Goal: Transaction & Acquisition: Purchase product/service

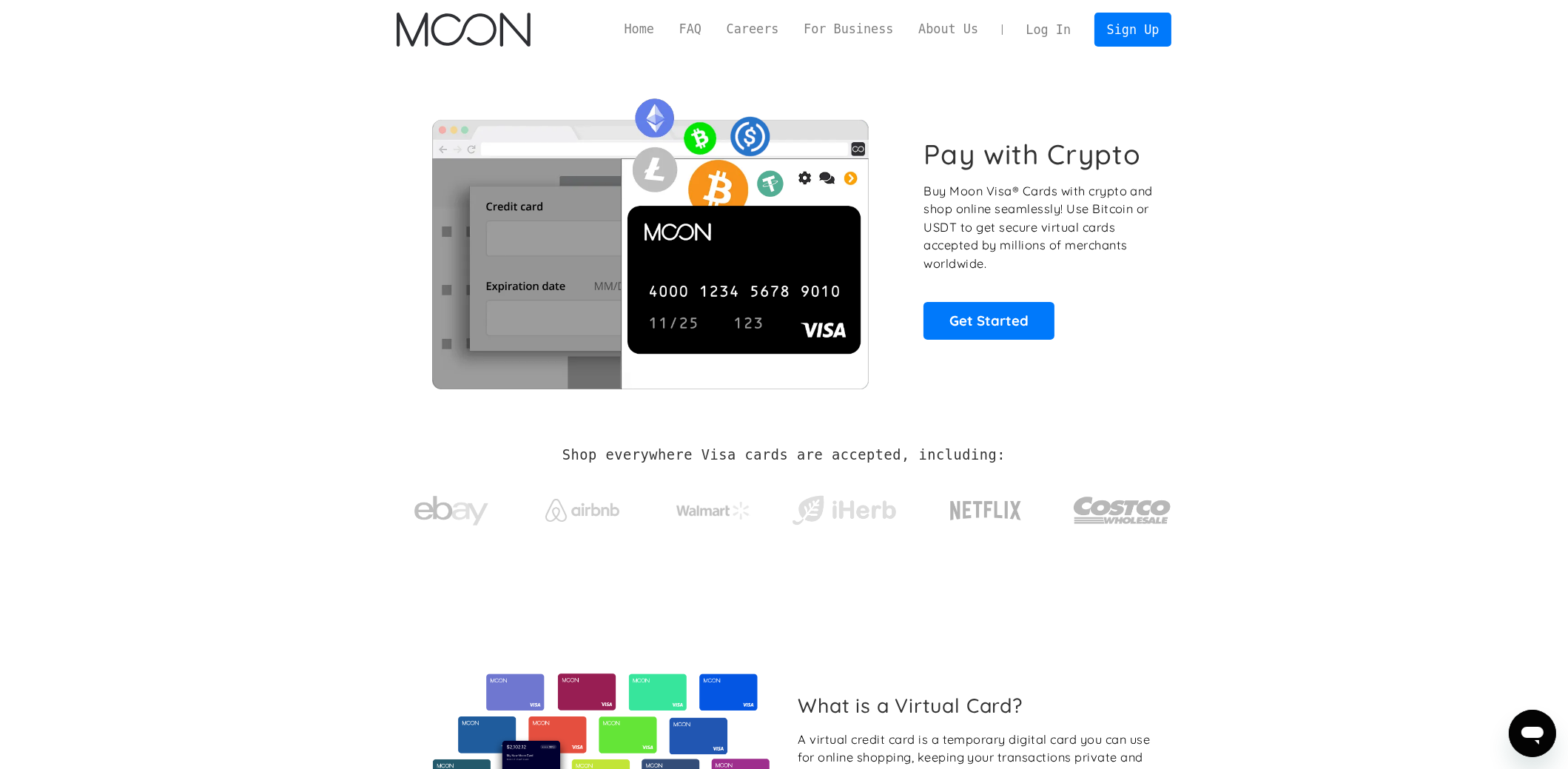
drag, startPoint x: 137, startPoint y: 555, endPoint x: 159, endPoint y: 542, distance: 25.6
click at [142, 555] on section "Shop everywhere Visa cards are accepted, including:" at bounding box center [784, 497] width 1568 height 157
click at [1053, 25] on link "Log In" at bounding box center [1049, 29] width 69 height 32
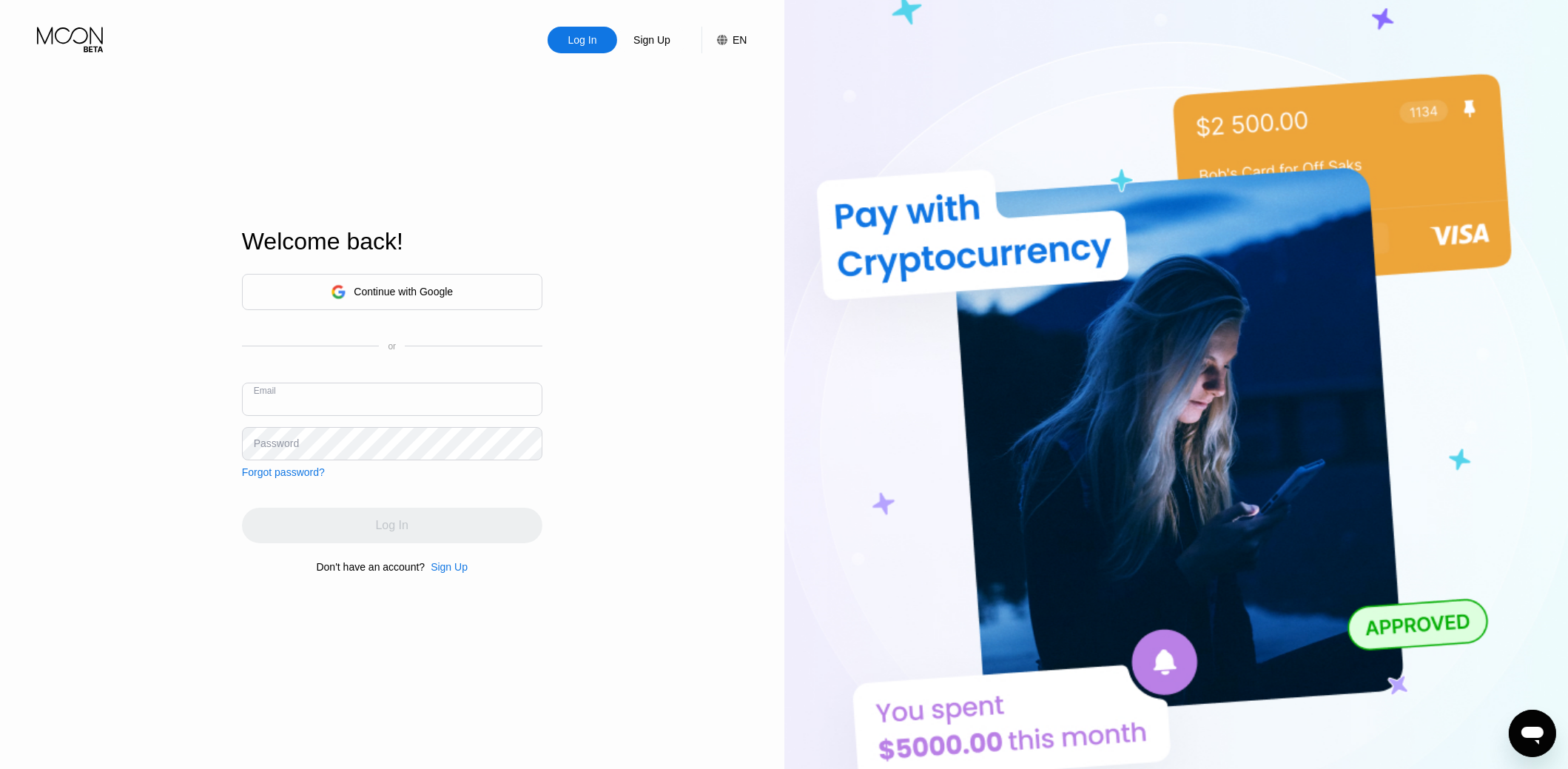
paste input "adamgali@proton.me"
type input "adamgali@proton.me"
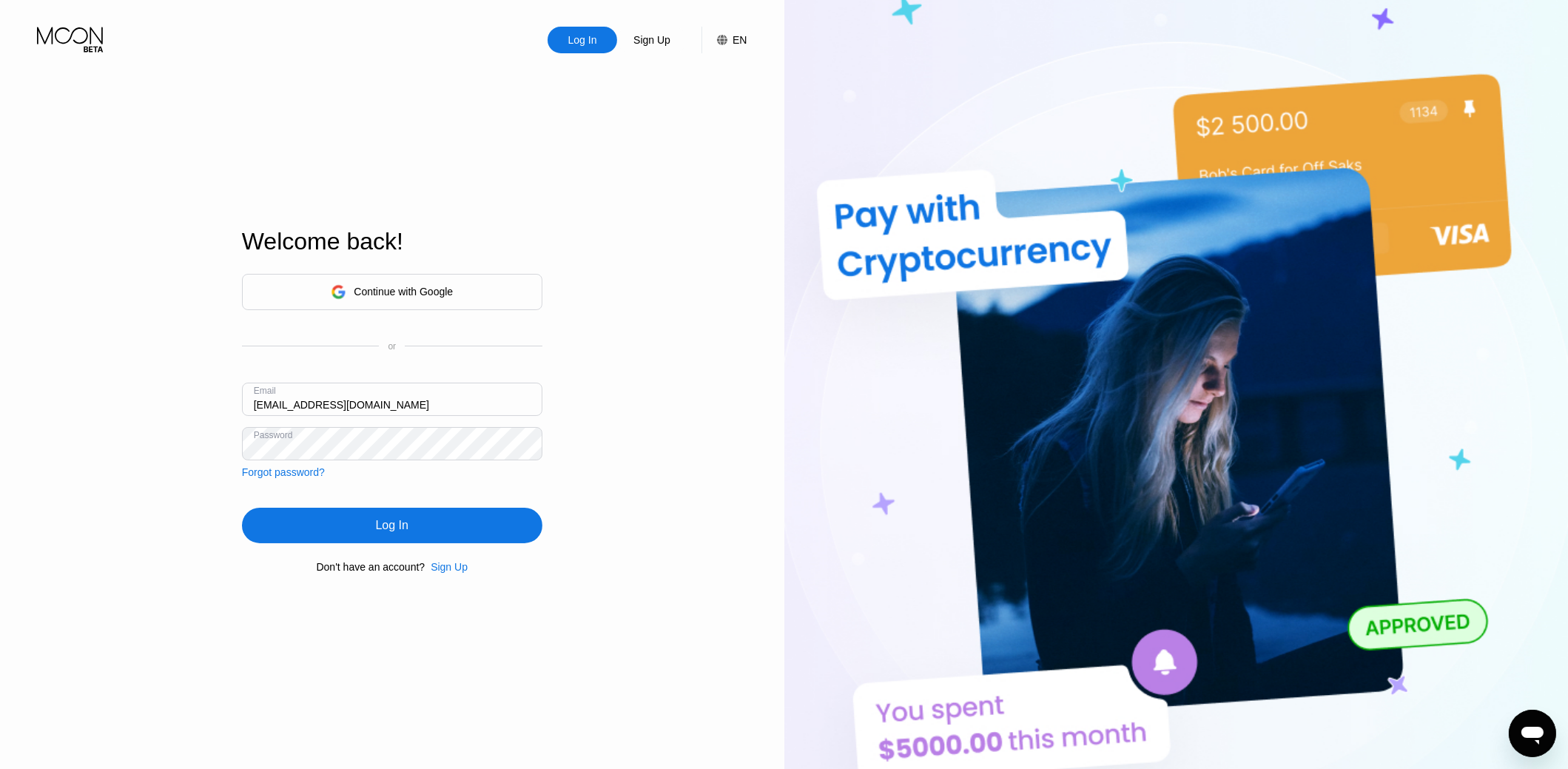
click at [389, 523] on div "Log In" at bounding box center [392, 526] width 32 height 15
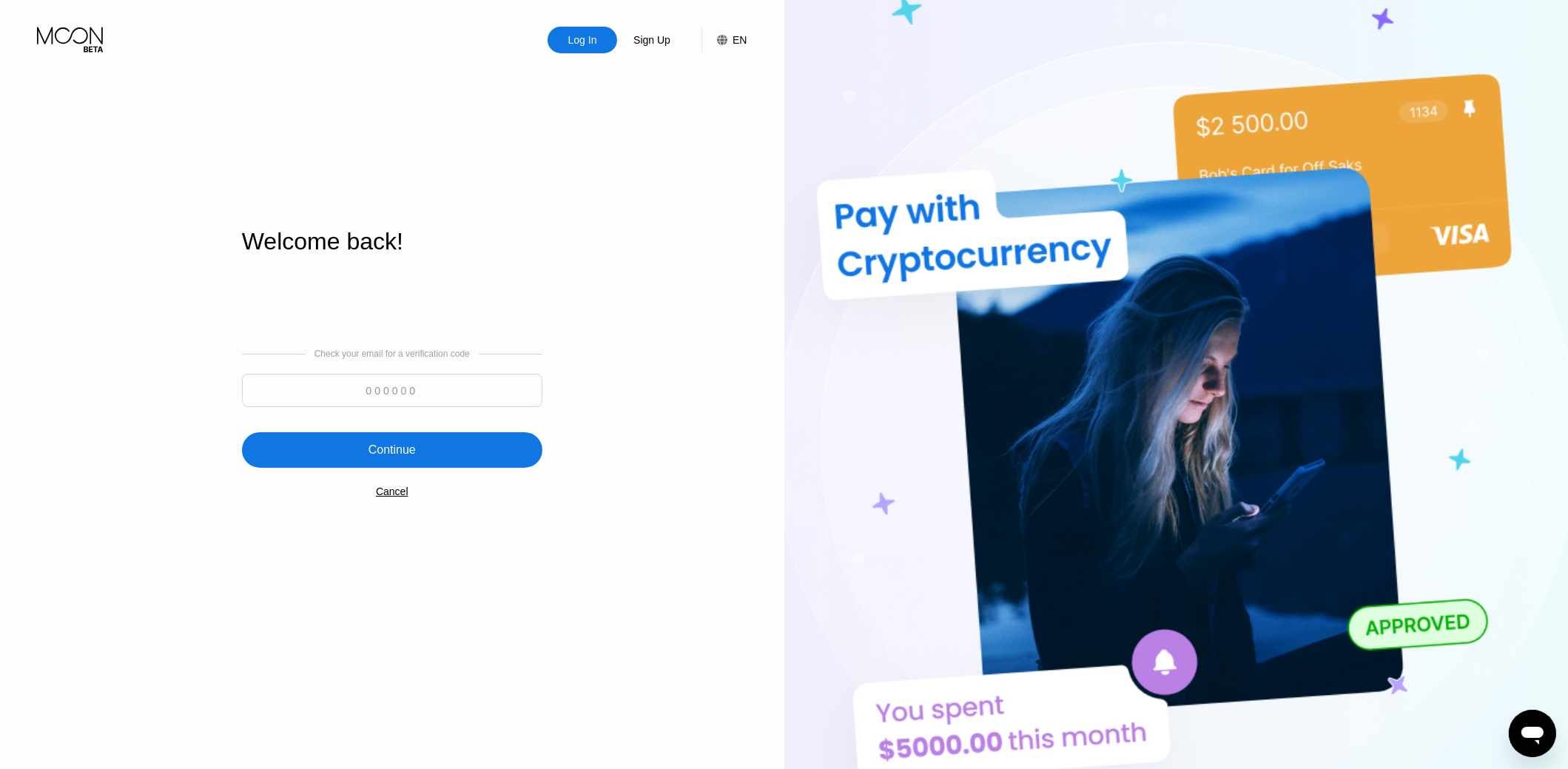
click at [485, 402] on input at bounding box center [393, 390] width 301 height 33
paste input "481007"
type input "481007"
click at [419, 458] on div "Continue" at bounding box center [393, 449] width 301 height 35
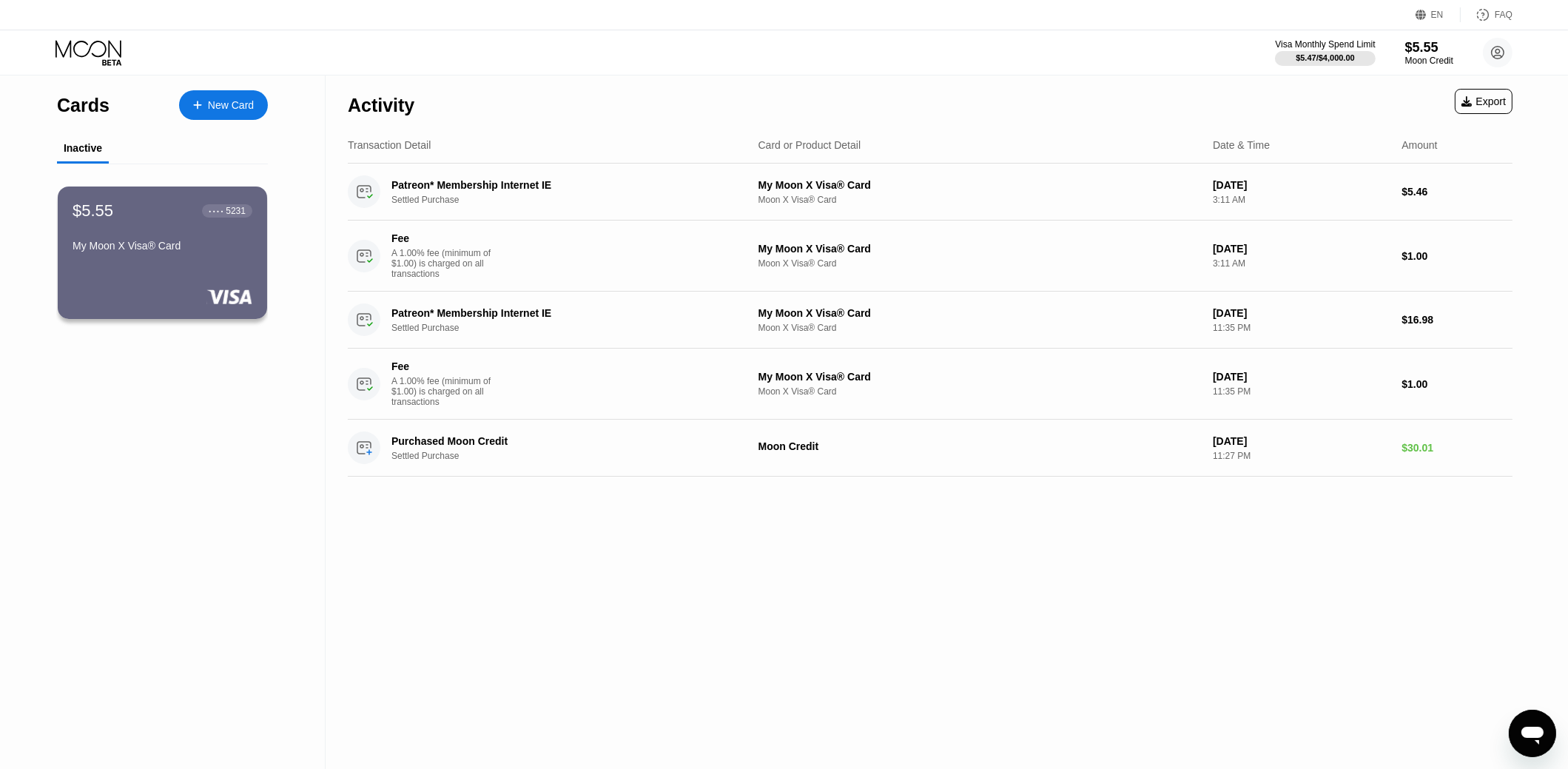
click at [77, 490] on div "Cards New Card Inactive $5.55 ● ● ● ● 5231 My Moon X Visa® Card" at bounding box center [163, 422] width 326 height 693
click at [1418, 53] on div "$5.55" at bounding box center [1430, 47] width 50 height 16
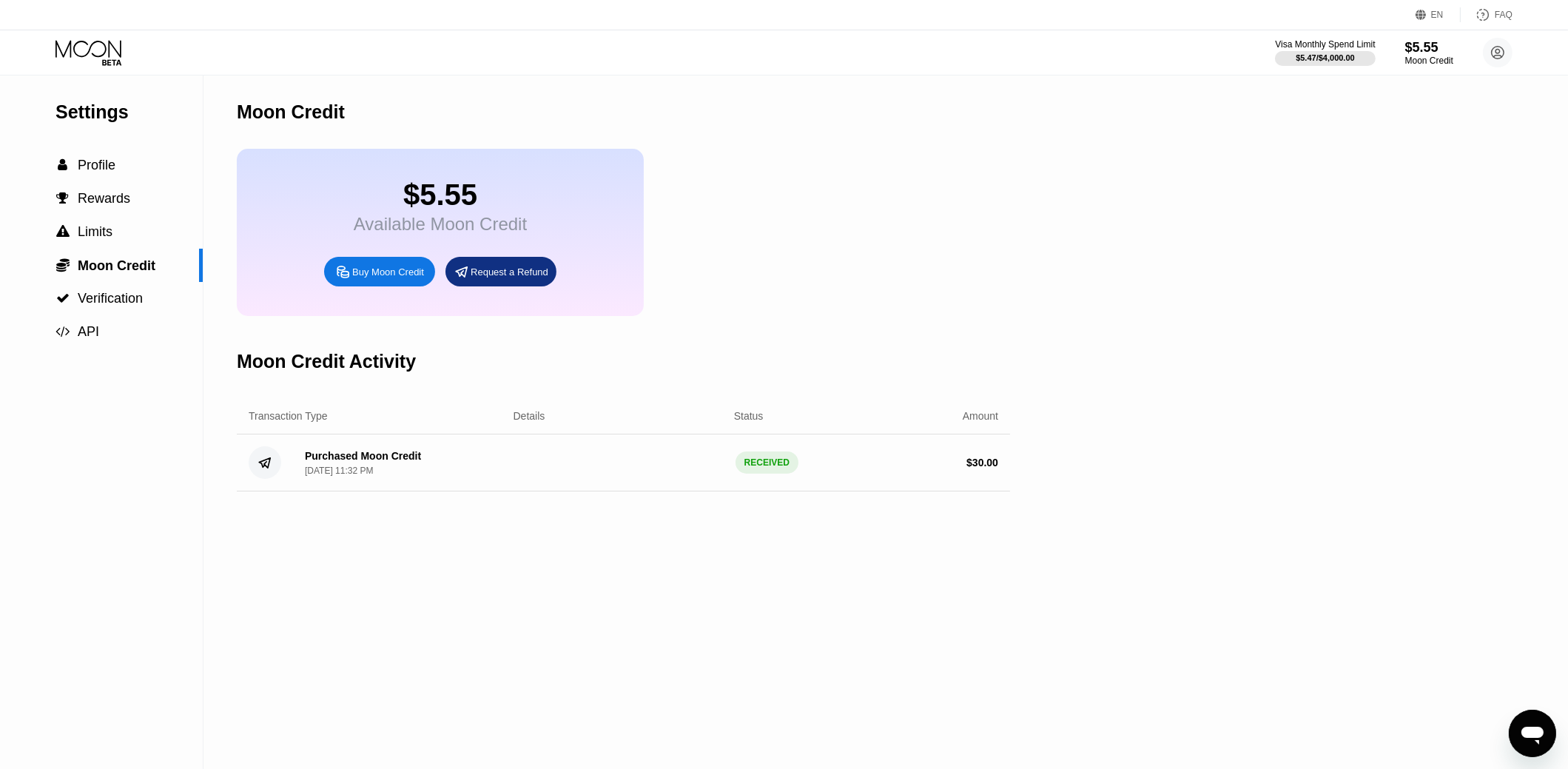
click at [398, 287] on div "Buy Moon Credit" at bounding box center [379, 272] width 111 height 30
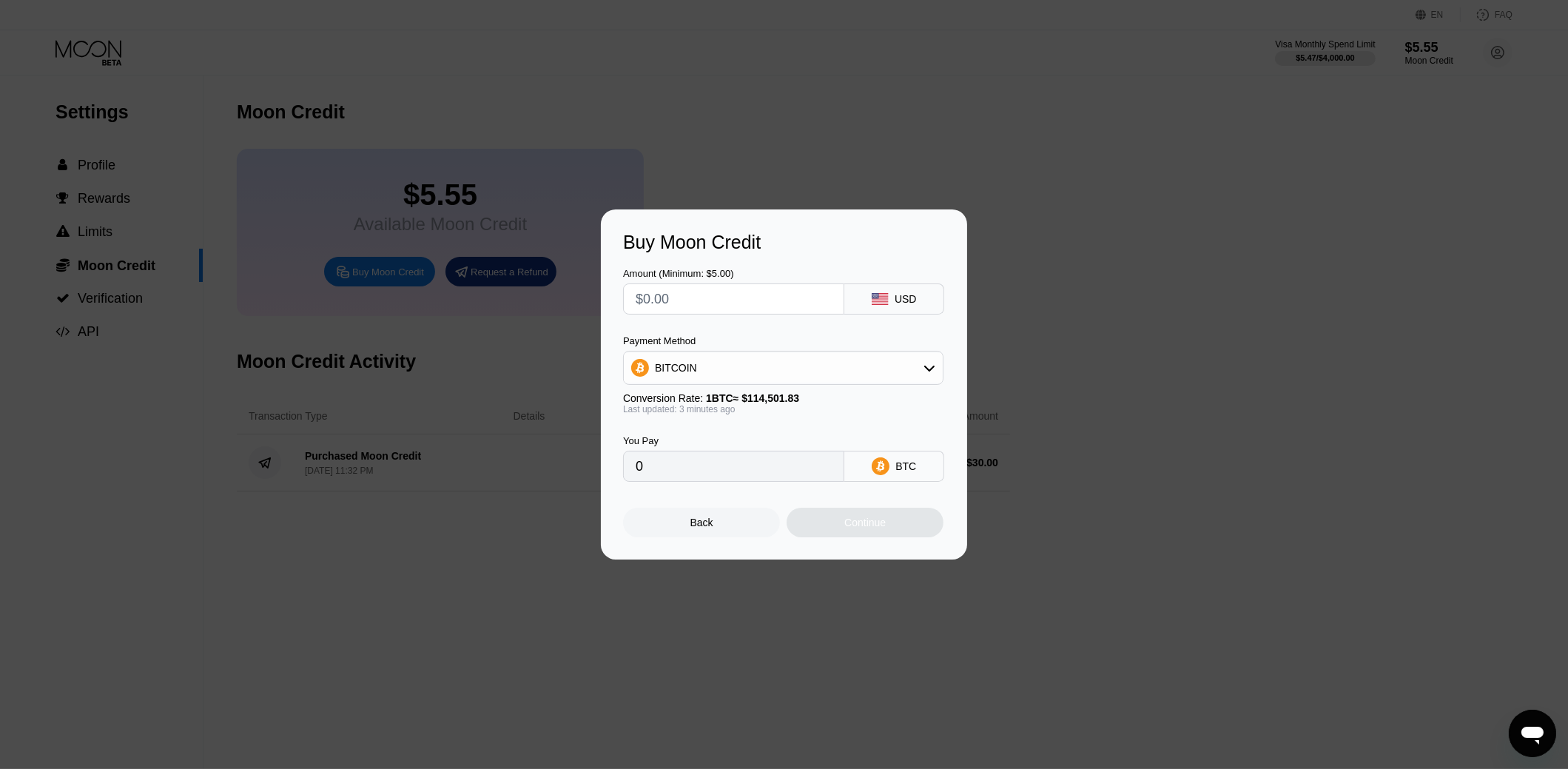
click at [726, 359] on div "BITCOIN" at bounding box center [783, 368] width 319 height 30
click at [691, 439] on span "USDT on TRON" at bounding box center [695, 441] width 75 height 12
type input "0.00"
click at [713, 299] on input "text" at bounding box center [733, 299] width 196 height 30
type input "$2"
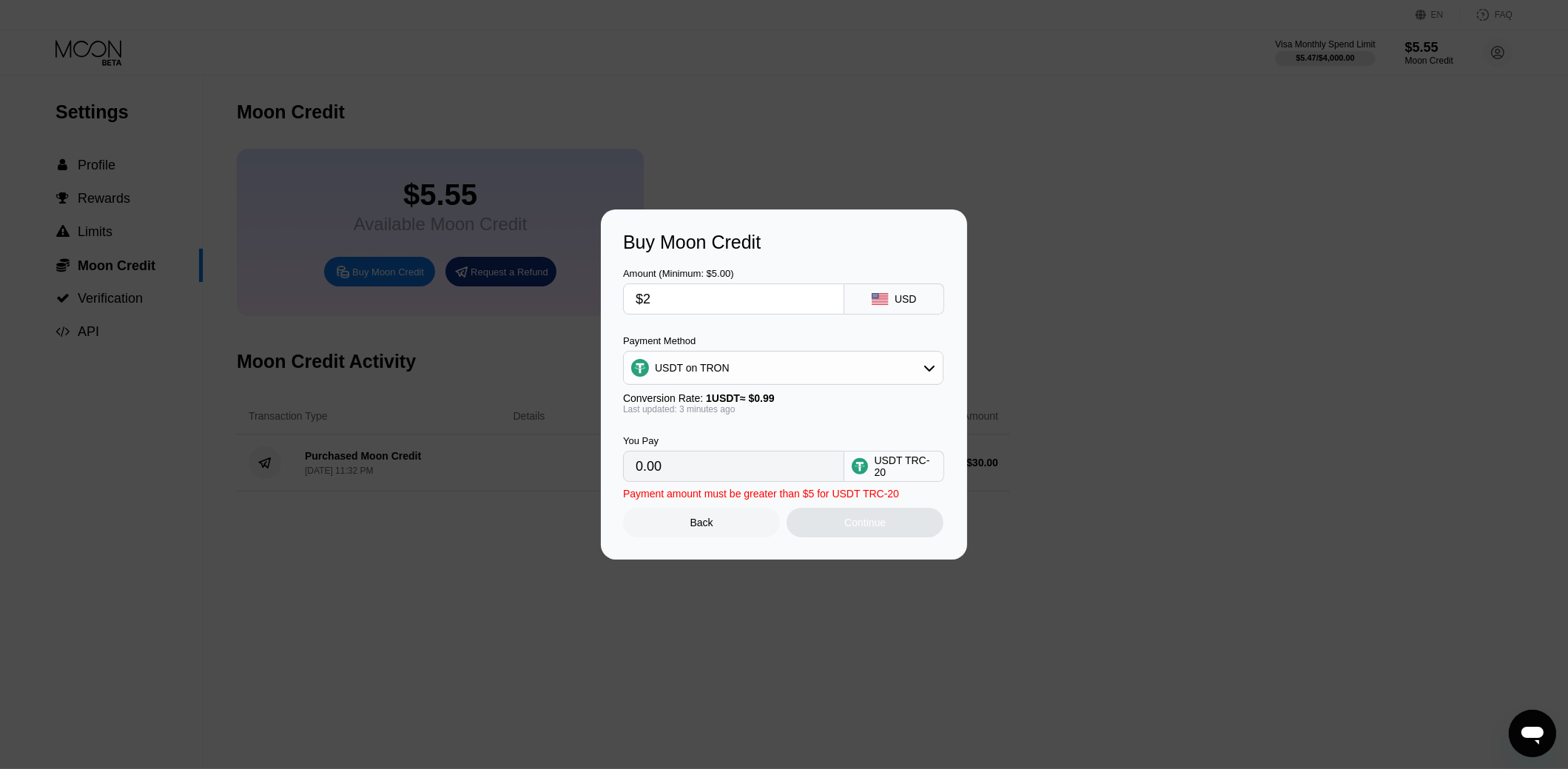
type input "2.02"
type input "$21"
type input "21.21"
type input "$2"
type input "2.02"
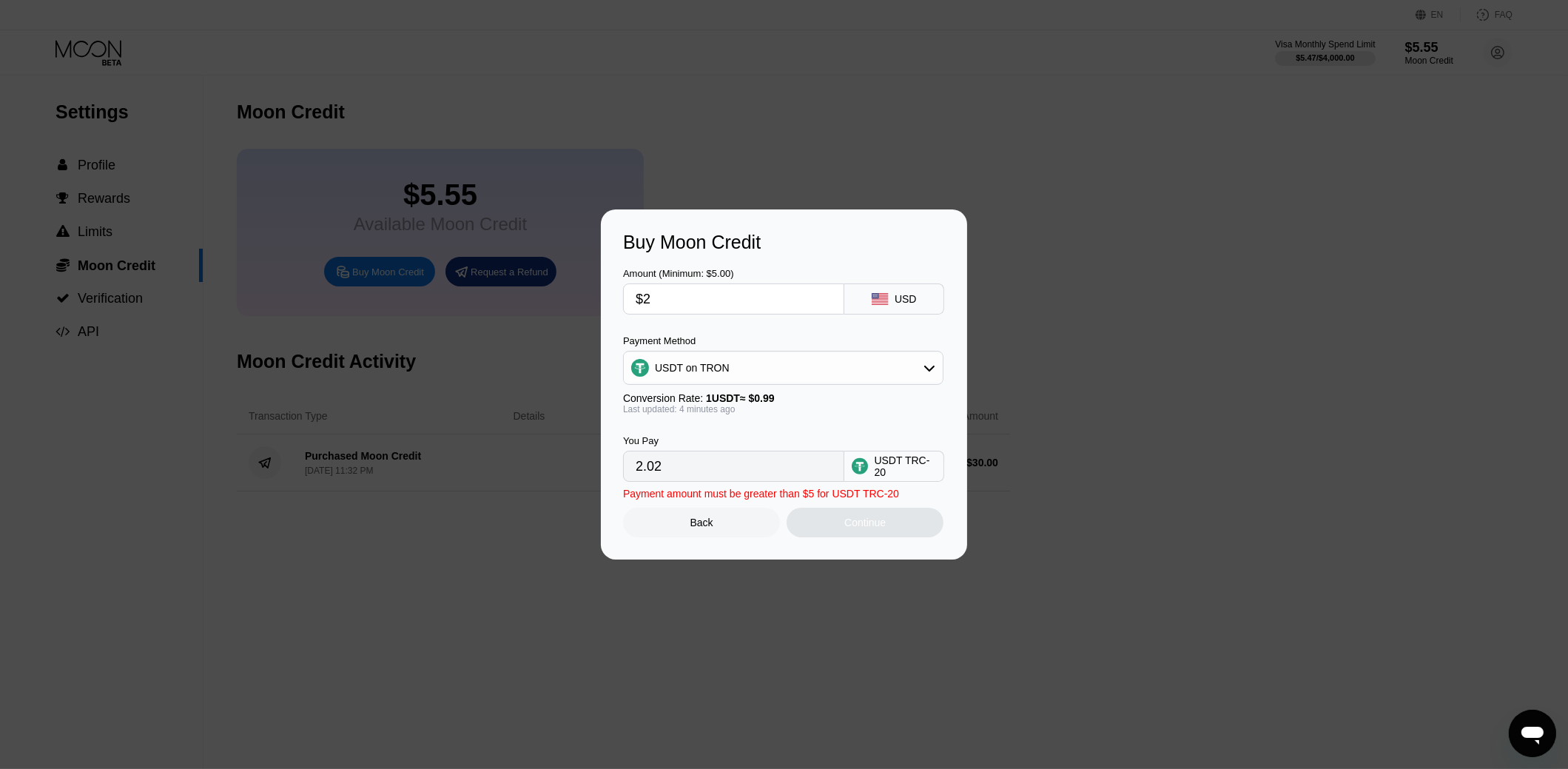
type input "$25"
type input "25.25"
type input "$2"
type input "2.02"
type input "$27"
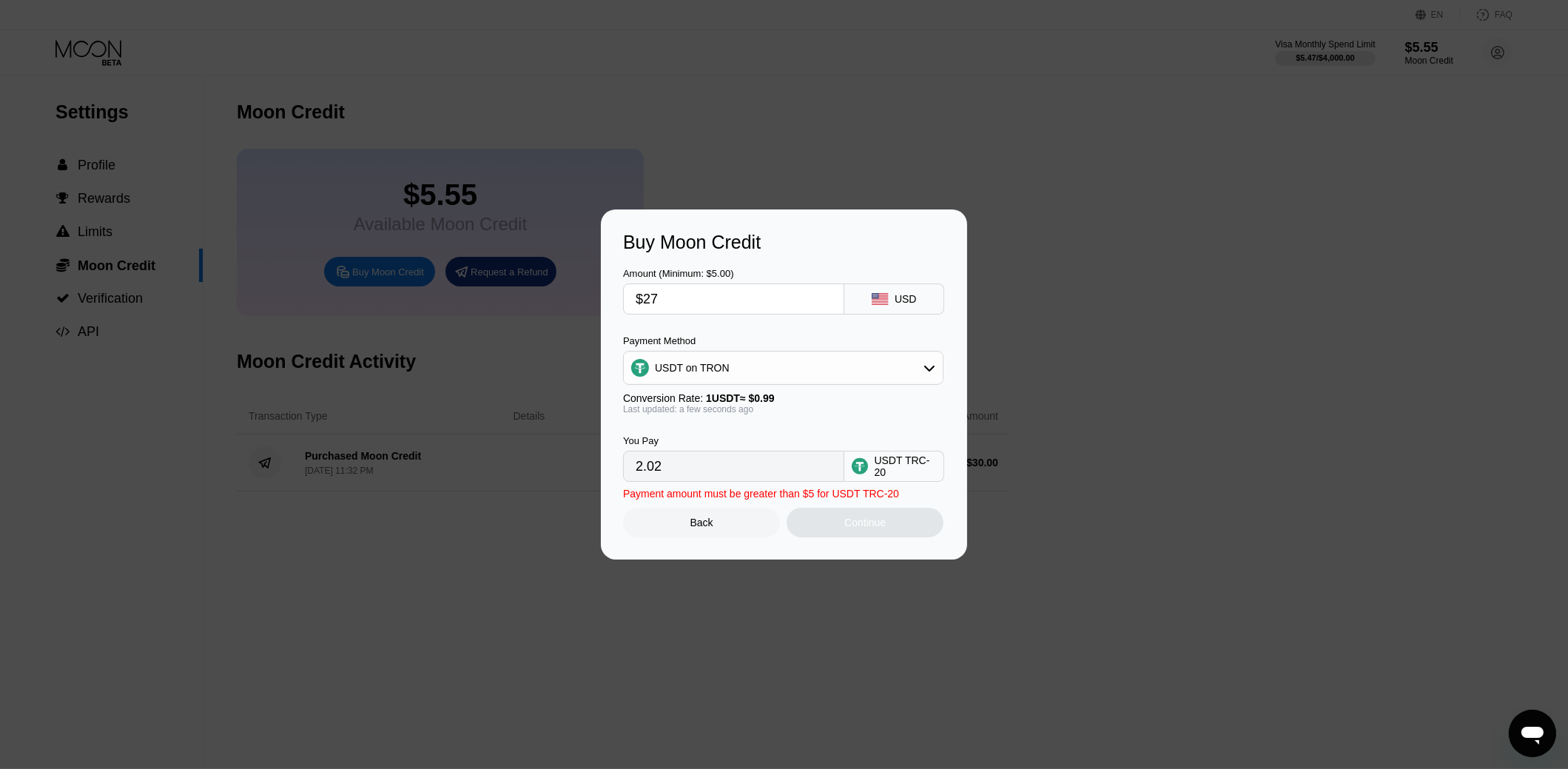
type input "27.27"
type input "$27"
click at [915, 527] on div "Continue" at bounding box center [865, 523] width 157 height 30
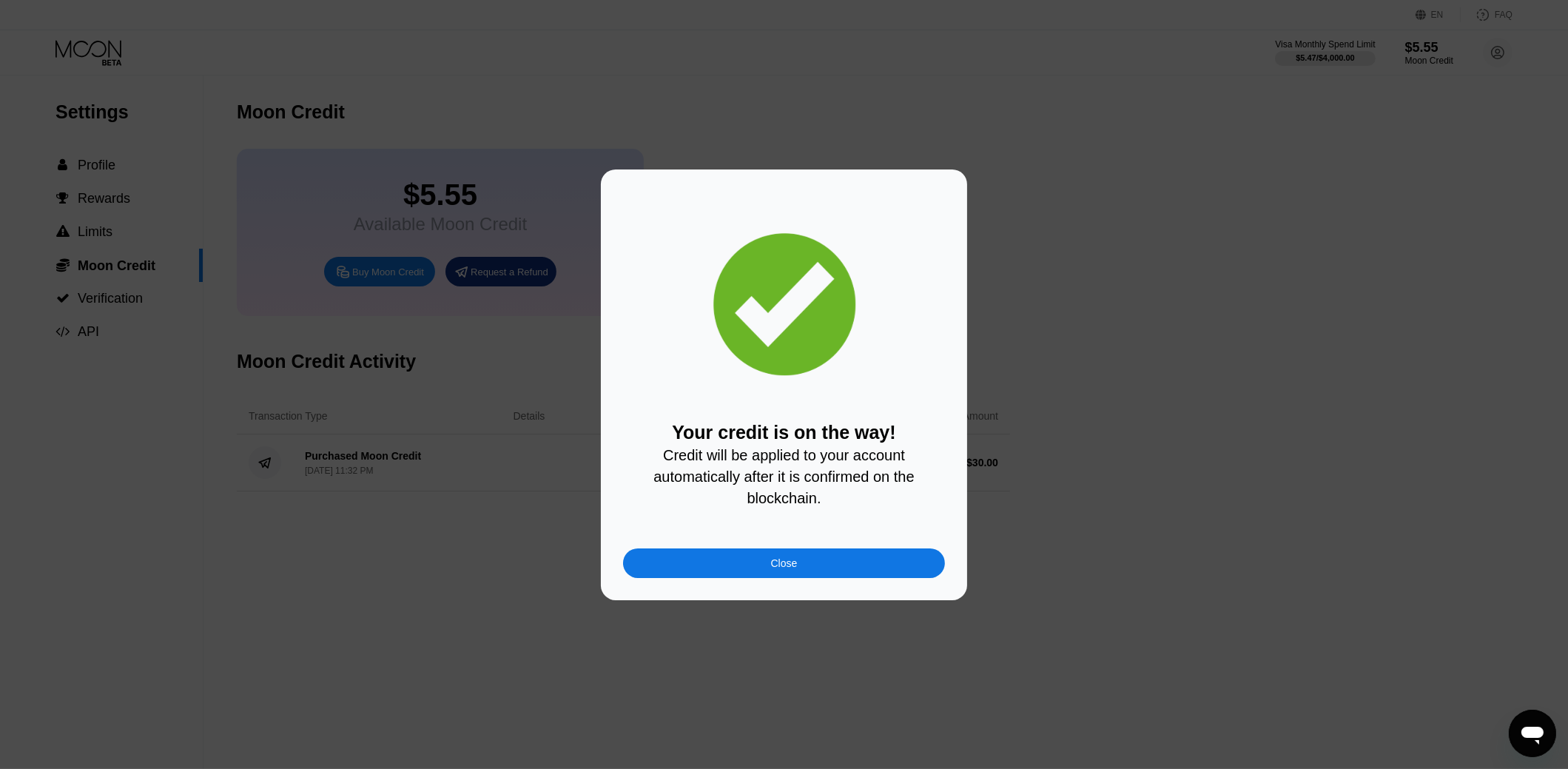
click at [866, 579] on div "Close" at bounding box center [784, 564] width 322 height 30
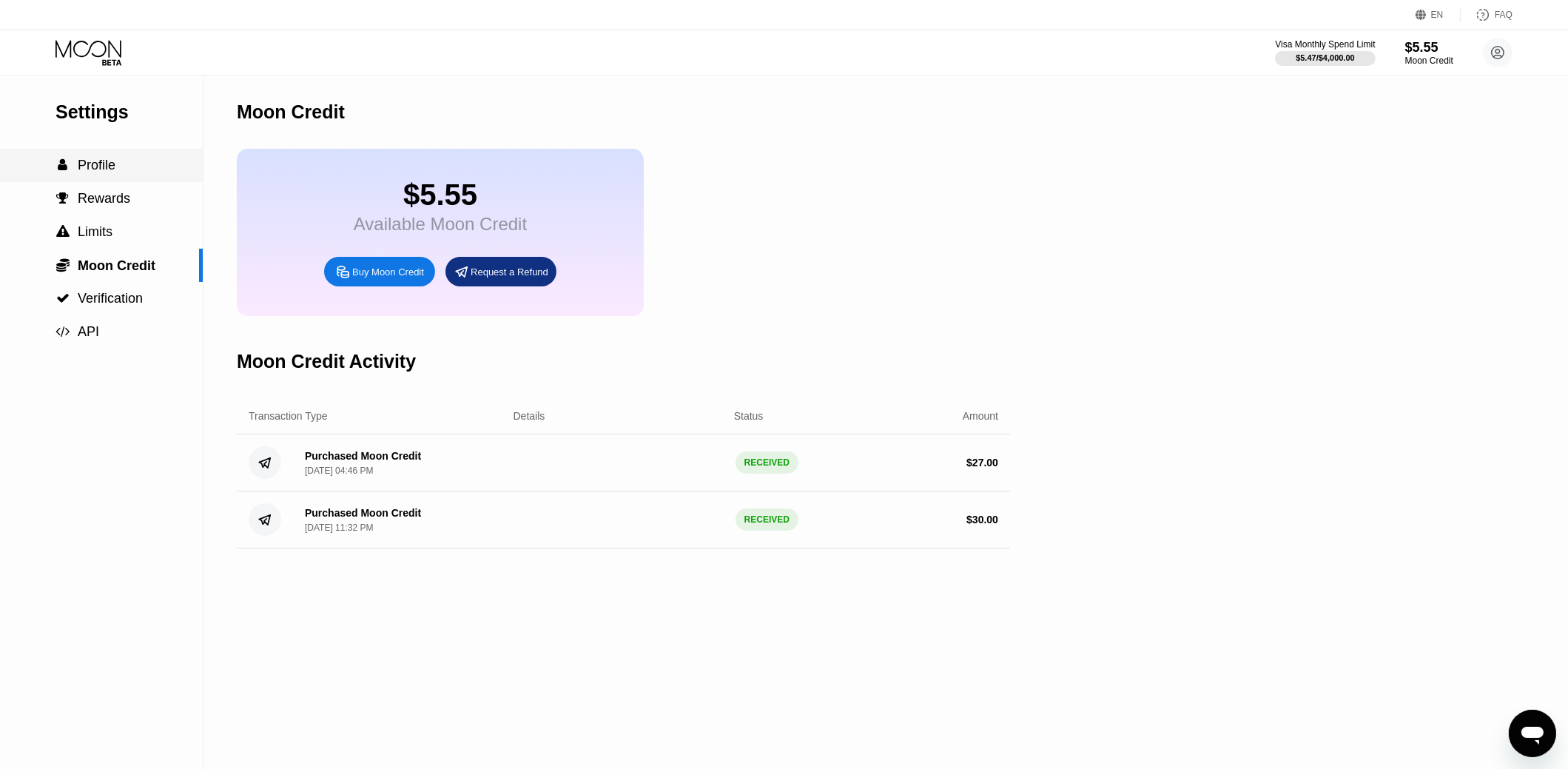
click at [105, 180] on div " Profile" at bounding box center [101, 165] width 203 height 33
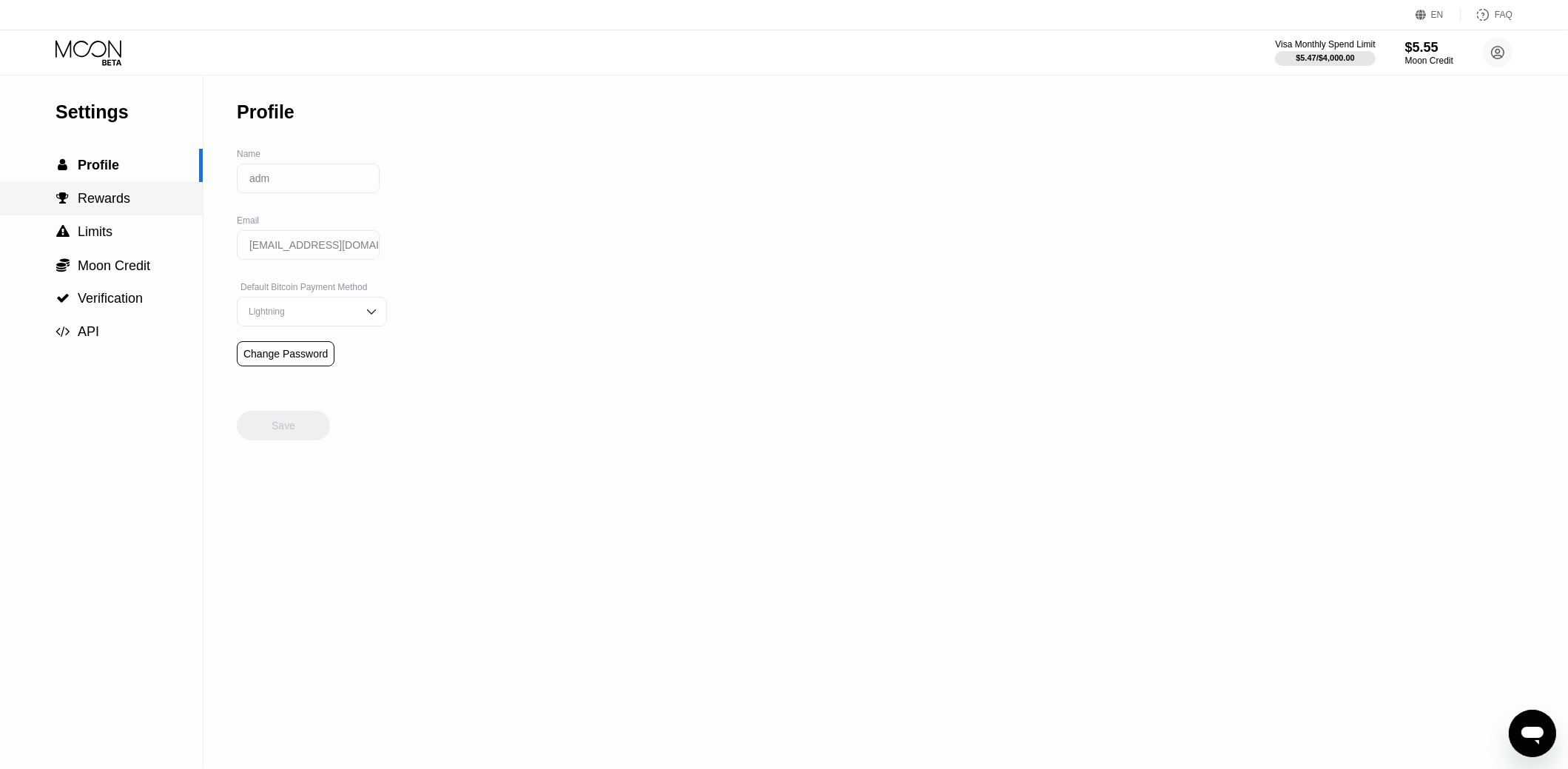
click at [137, 205] on div " Rewards" at bounding box center [101, 199] width 203 height 16
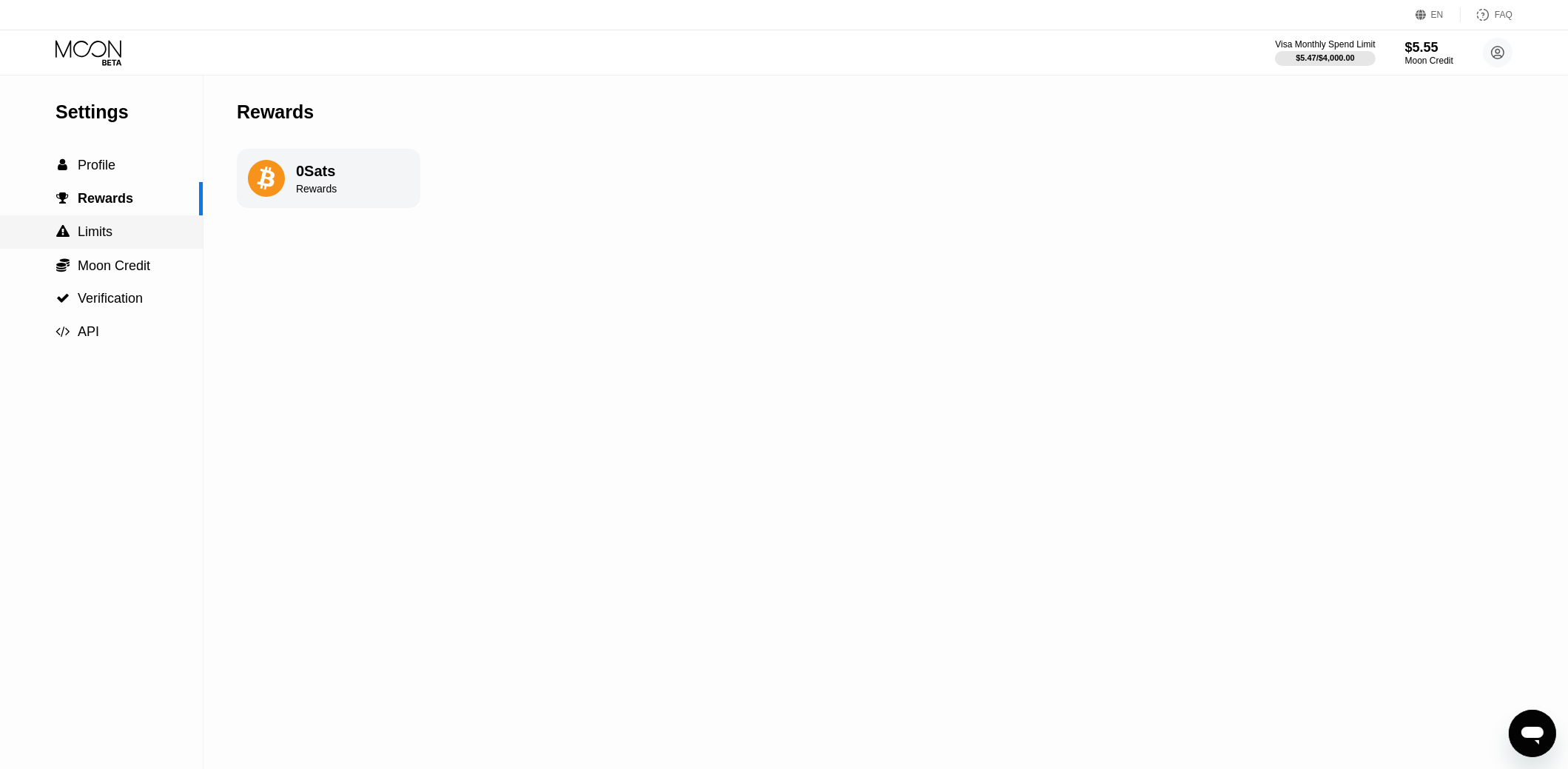
click at [142, 244] on div " Limits" at bounding box center [101, 232] width 203 height 33
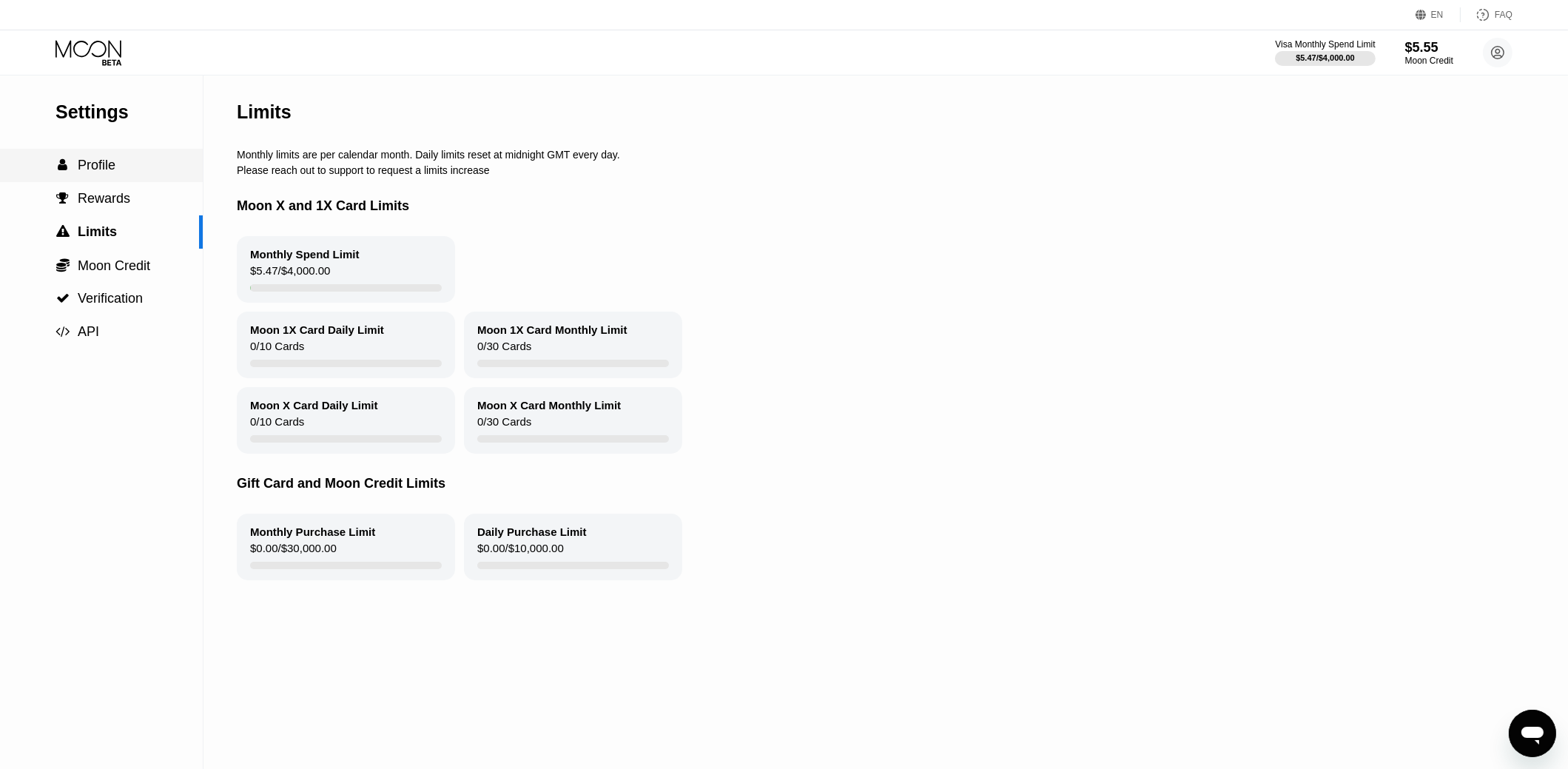
click at [142, 158] on div " Profile" at bounding box center [101, 165] width 203 height 33
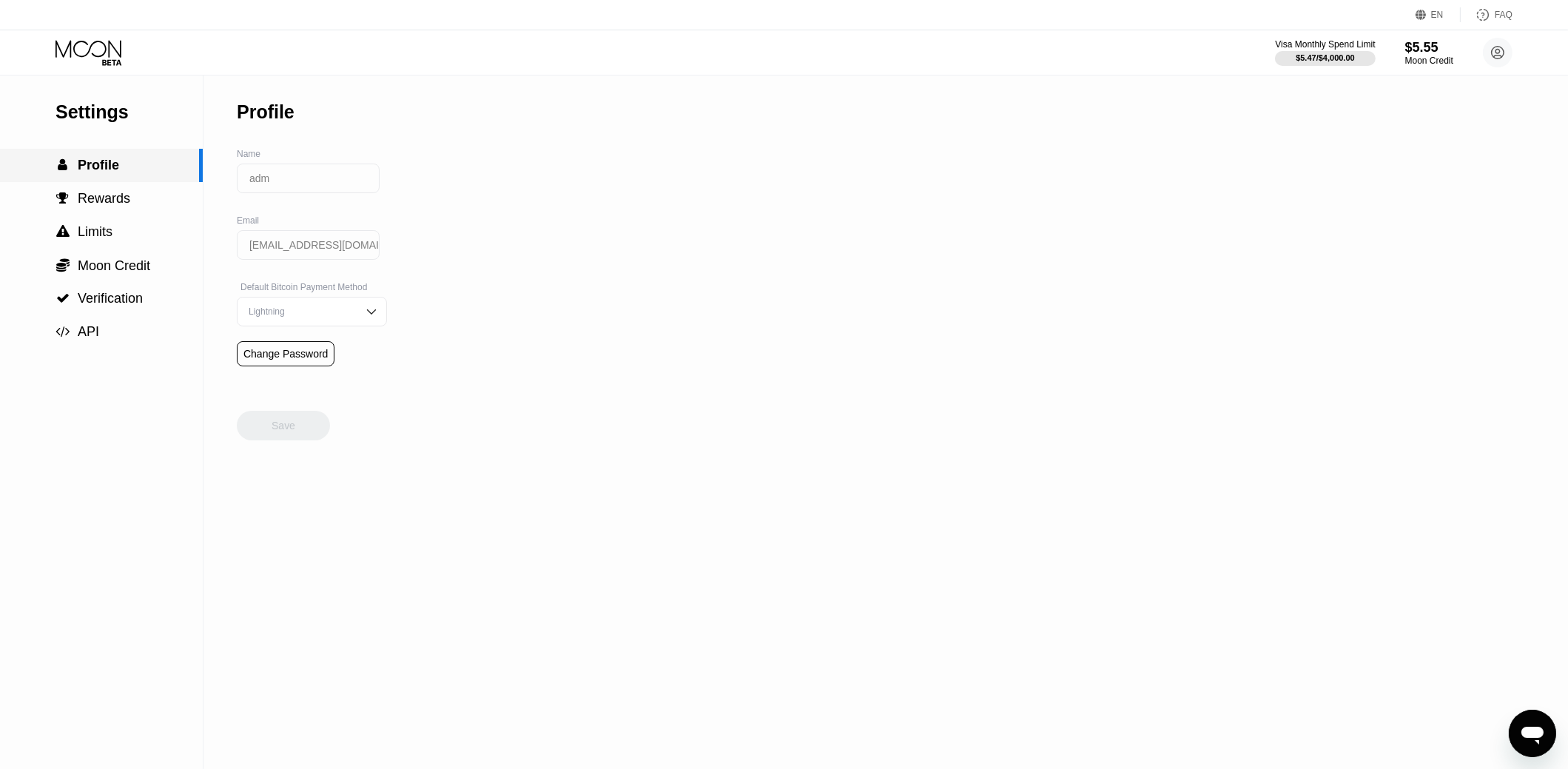
click at [151, 153] on div " Profile" at bounding box center [101, 165] width 203 height 33
click at [1536, 574] on div "Settings  Profile  Rewards  Limits  Moon Credit  Verification  API Profil…" at bounding box center [784, 422] width 1568 height 693
click at [111, 172] on span "Profile" at bounding box center [98, 165] width 42 height 15
click at [108, 181] on div " Profile" at bounding box center [101, 165] width 203 height 33
click at [1305, 44] on div "Visa Monthly Spend Limit" at bounding box center [1326, 44] width 102 height 10
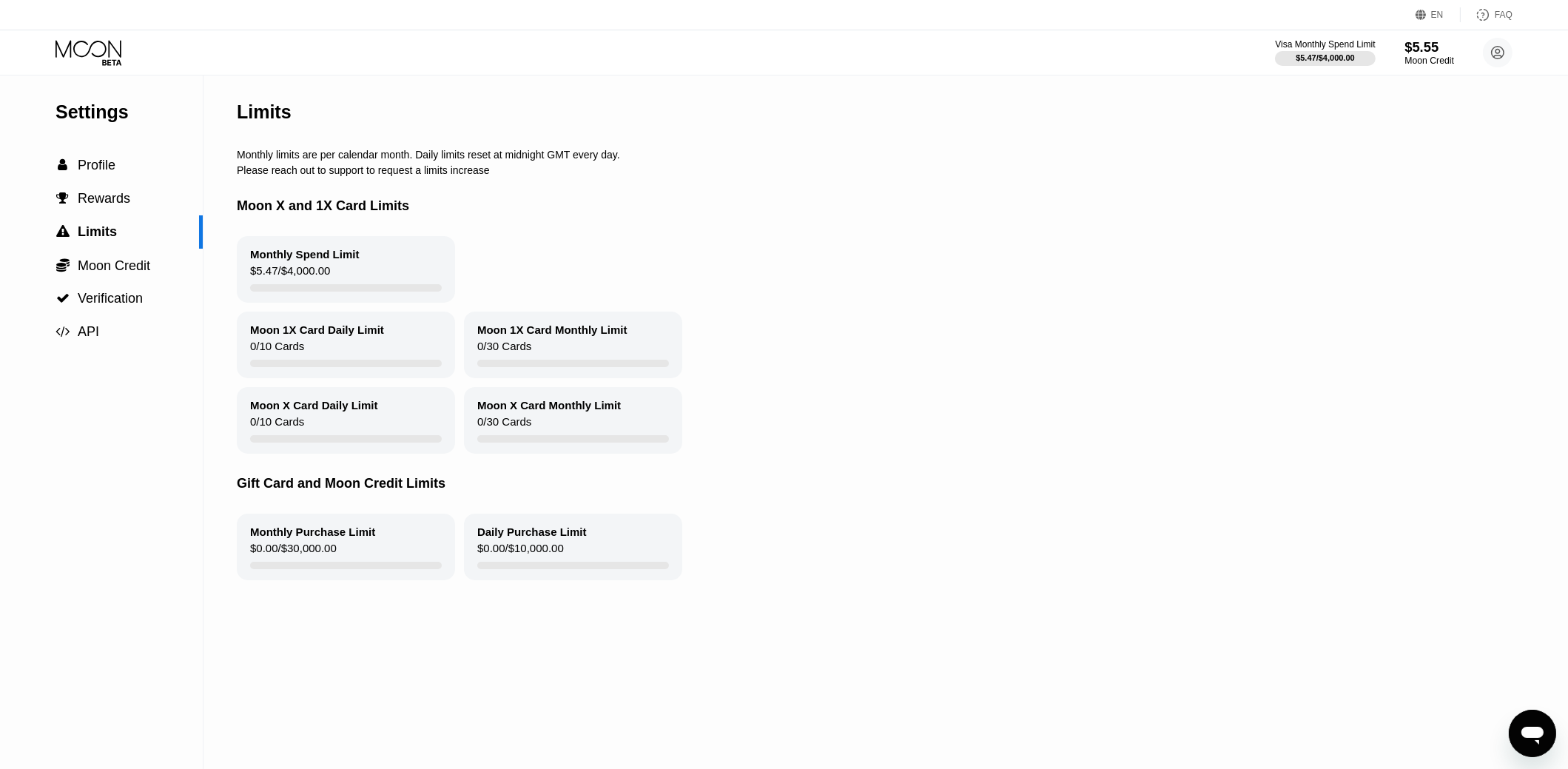
click at [1416, 47] on div "$5.55" at bounding box center [1430, 47] width 50 height 16
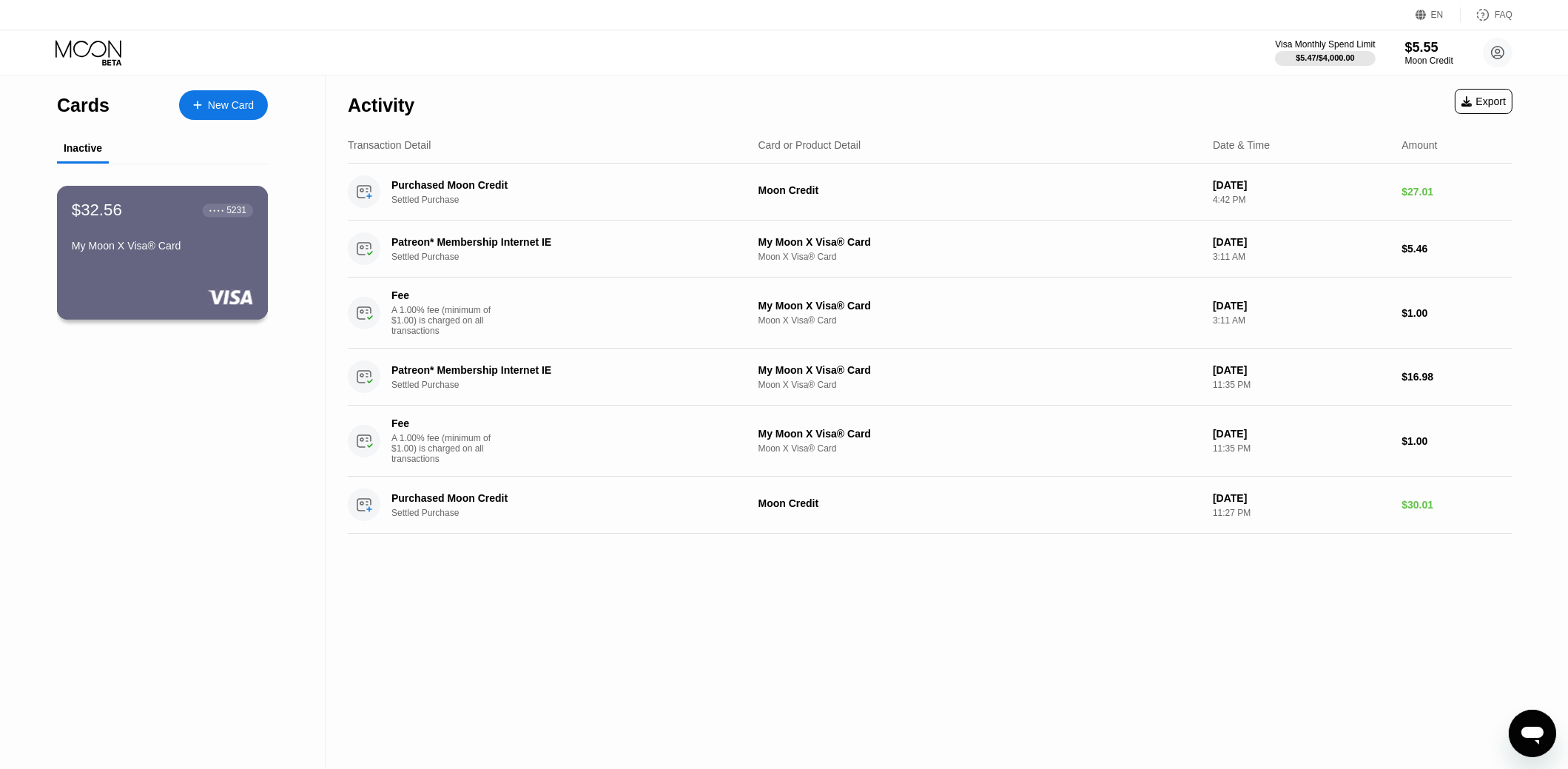
click at [133, 219] on div "$32.56 ● ● ● ● 5231" at bounding box center [162, 210] width 181 height 19
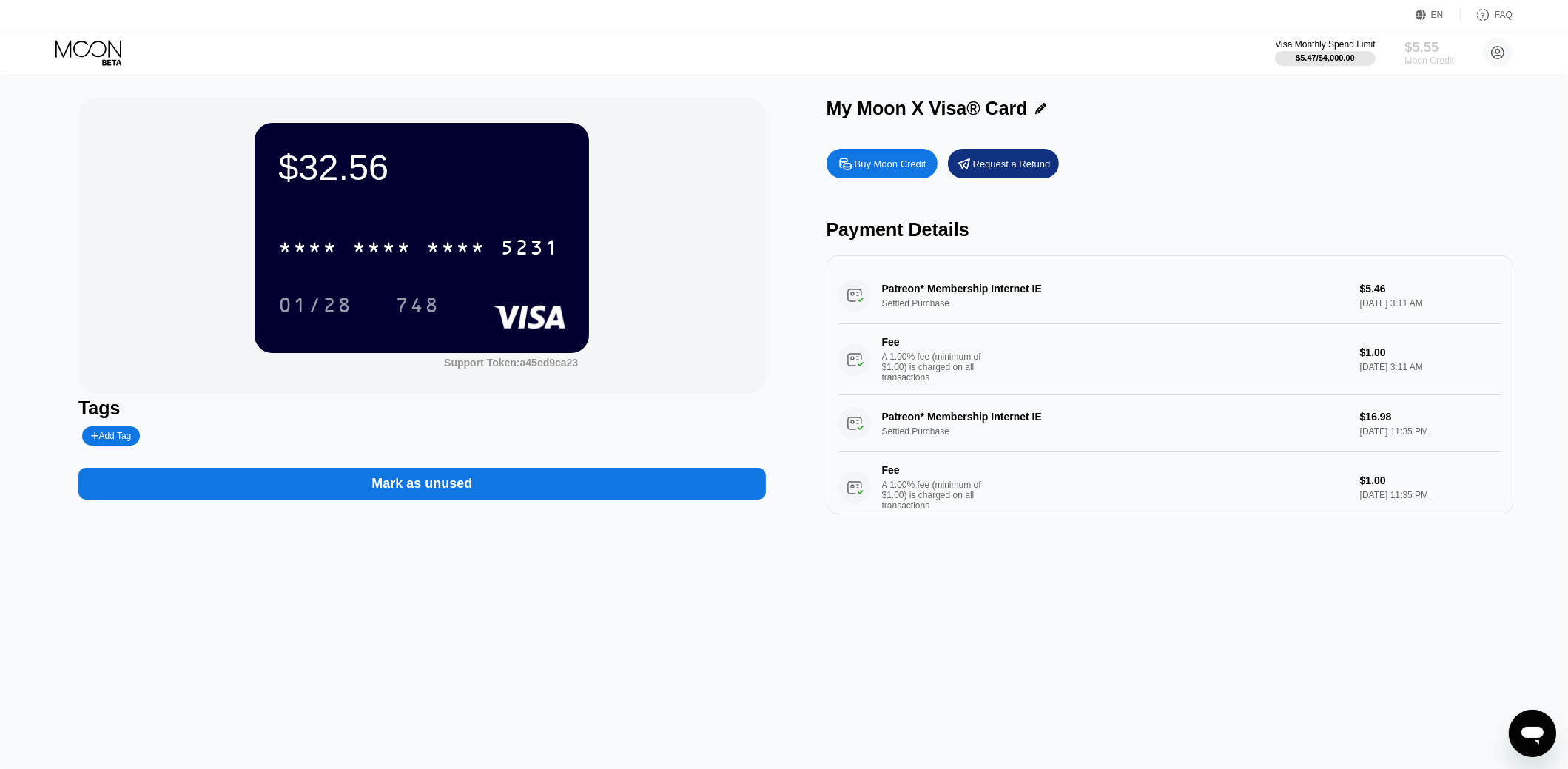
click at [1425, 56] on div "Moon Credit" at bounding box center [1430, 61] width 50 height 10
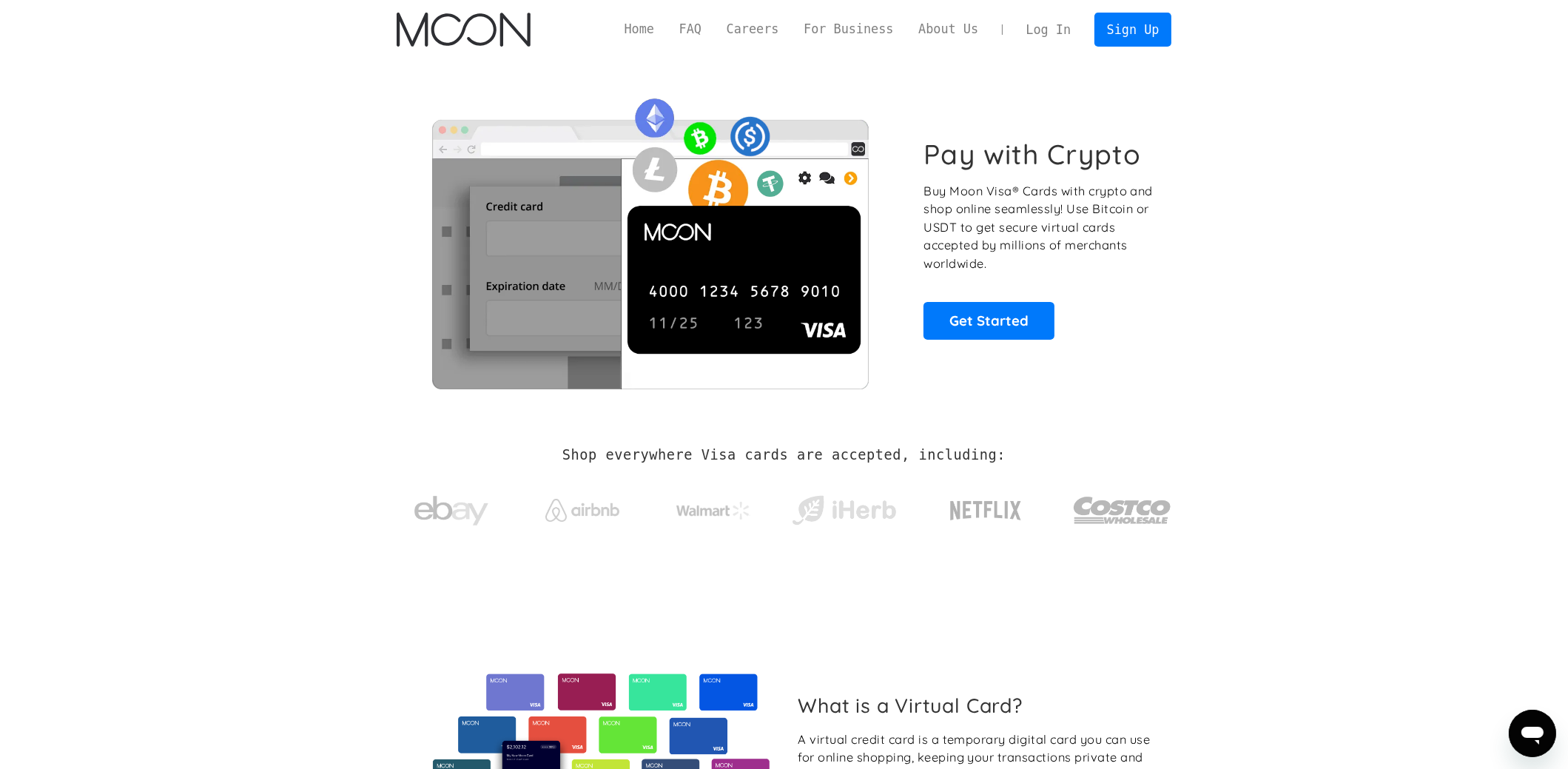
click at [1057, 28] on link "Log In" at bounding box center [1049, 29] width 69 height 32
